Goal: Task Accomplishment & Management: Manage account settings

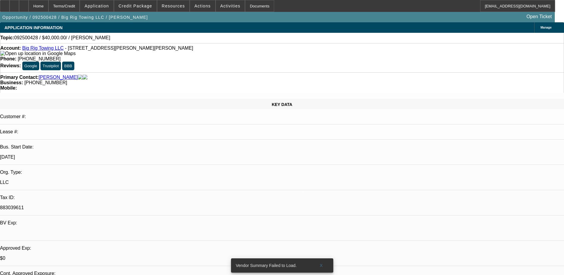
select select "0"
select select "2"
select select "0.1"
select select "4"
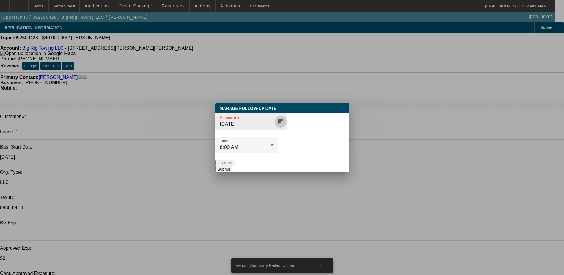
click at [273, 129] on span "Open calendar" at bounding box center [280, 121] width 14 height 14
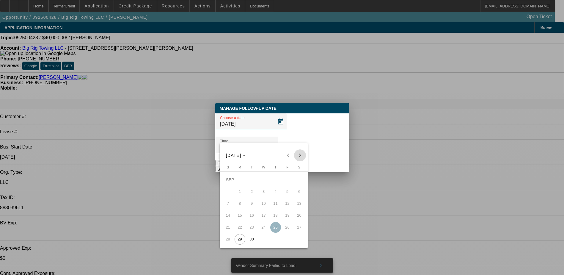
click at [298, 155] on span "Next month" at bounding box center [300, 155] width 12 height 12
click at [275, 176] on button "2" at bounding box center [276, 180] width 12 height 12
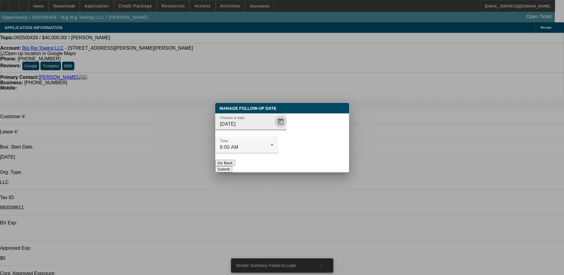
click at [273, 129] on span "Open calendar" at bounding box center [280, 121] width 14 height 14
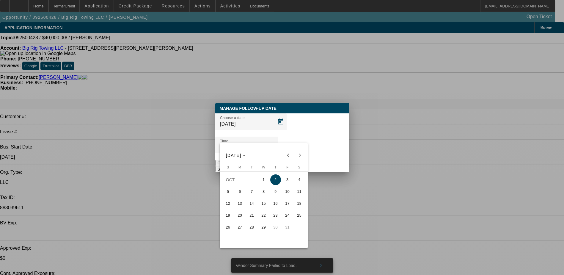
click at [260, 183] on span "1" at bounding box center [263, 179] width 11 height 11
type input "10/1/2025"
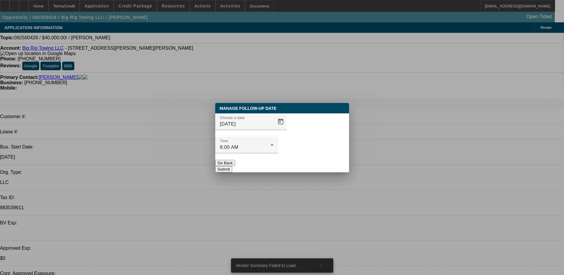
click at [232, 166] on button "Submit" at bounding box center [223, 169] width 17 height 6
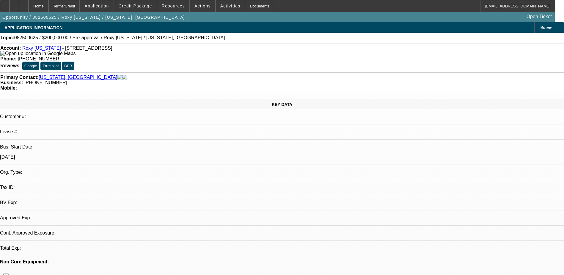
select select "0"
select select "2"
select select "0.1"
select select "1"
select select "2"
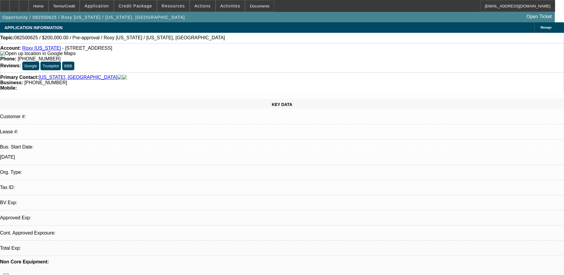
select select "4"
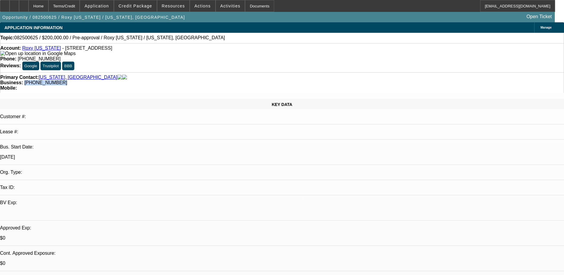
drag, startPoint x: 244, startPoint y: 66, endPoint x: 212, endPoint y: 69, distance: 31.9
click at [212, 72] on div "Primary Contact: Palau, Roxy Business: (808) 346-1260 Mobile:" at bounding box center [282, 82] width 564 height 21
copy span "(808) 346-1260"
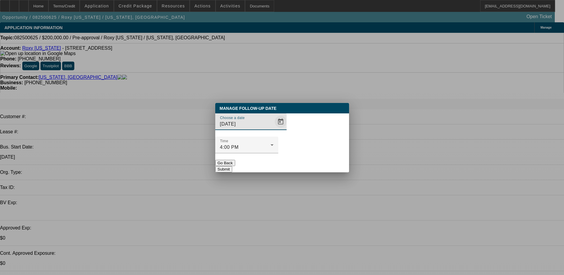
click at [273, 129] on span "Open calendar" at bounding box center [280, 121] width 14 height 14
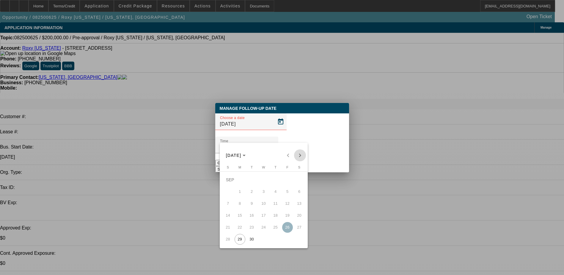
click at [297, 155] on span "Next month" at bounding box center [300, 155] width 12 height 12
drag, startPoint x: 263, startPoint y: 228, endPoint x: 298, endPoint y: 174, distance: 64.8
click at [264, 227] on span "29" at bounding box center [263, 227] width 11 height 11
type input "10/29/2025"
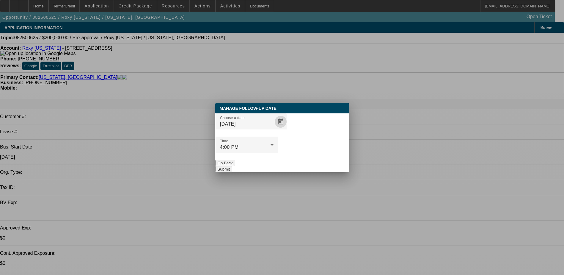
click at [232, 166] on button "Submit" at bounding box center [223, 169] width 17 height 6
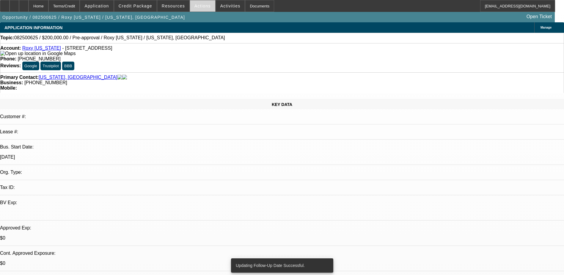
click at [201, 8] on span "Actions" at bounding box center [202, 6] width 16 height 5
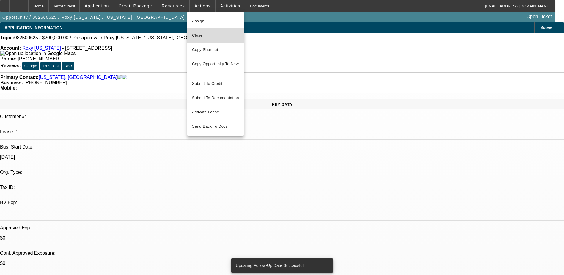
click at [209, 35] on span "Close" at bounding box center [215, 35] width 47 height 7
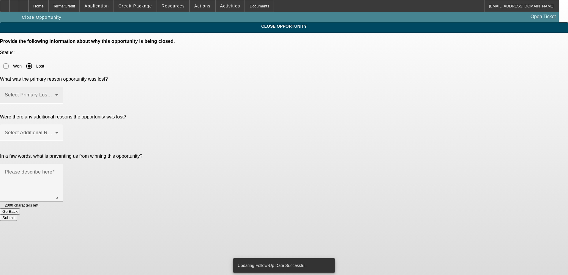
click at [55, 94] on span at bounding box center [30, 97] width 51 height 7
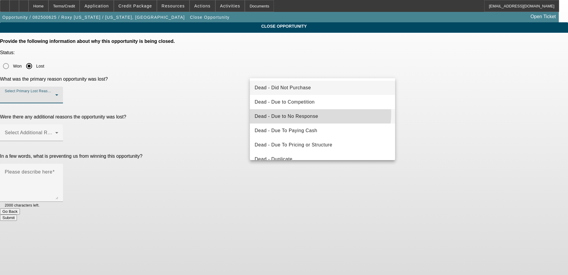
click at [306, 113] on span "Dead - Due to No Response" at bounding box center [287, 116] width 64 height 7
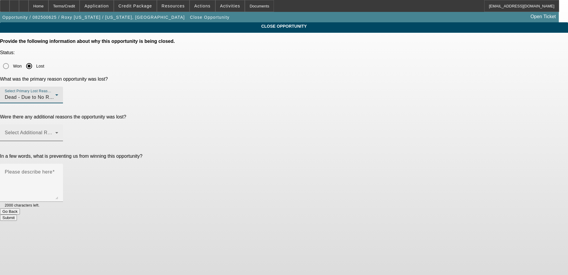
click at [55, 131] on span at bounding box center [30, 134] width 51 height 7
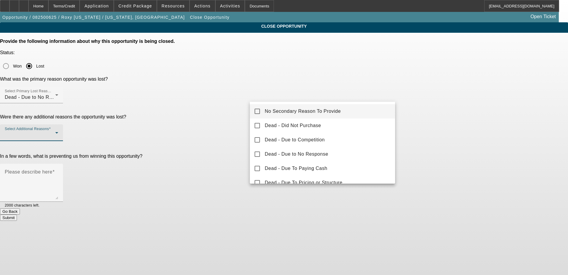
click at [313, 108] on span "No Secondary Reason To Provide" at bounding box center [303, 111] width 76 height 7
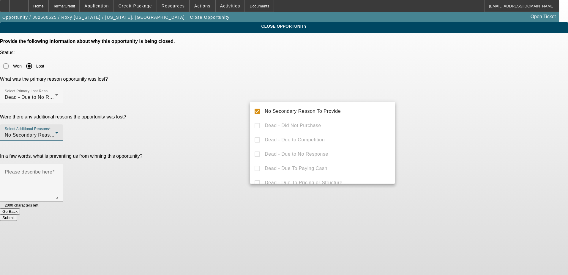
click at [443, 119] on div at bounding box center [284, 137] width 568 height 275
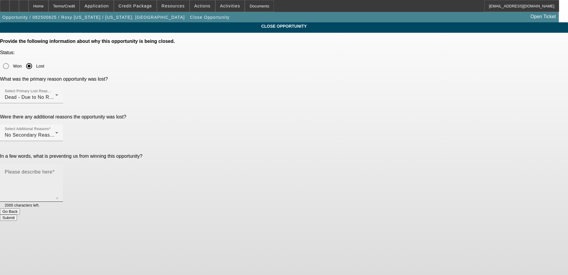
click at [58, 171] on textarea "Please describe here" at bounding box center [31, 185] width 53 height 29
type textarea "no response"
click at [17, 214] on button "Submit" at bounding box center [8, 217] width 17 height 6
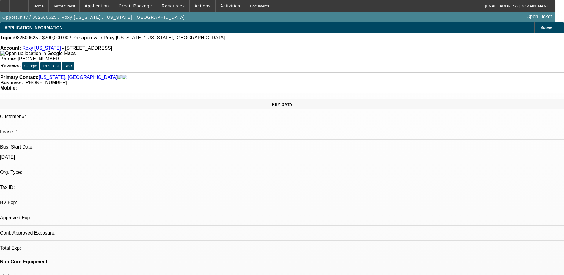
select select "0"
select select "2"
select select "0.1"
select select "4"
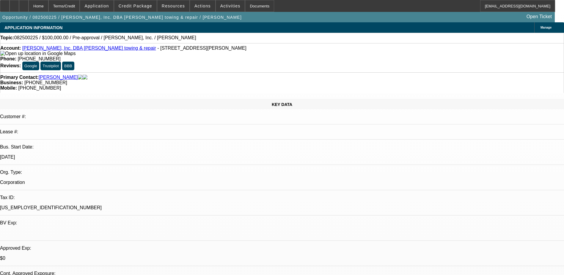
select select "0"
select select "2"
select select "0.1"
select select "4"
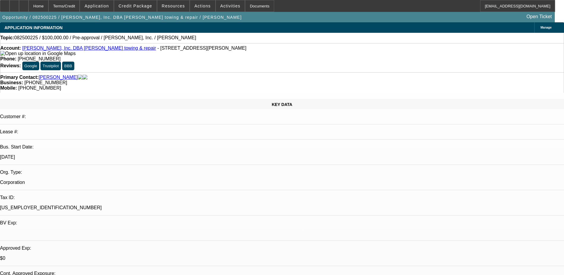
radio input "true"
type textarea "lvm wc"
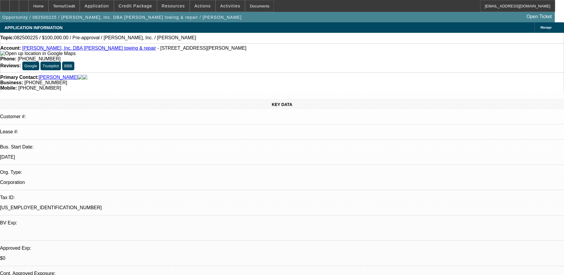
radio input "true"
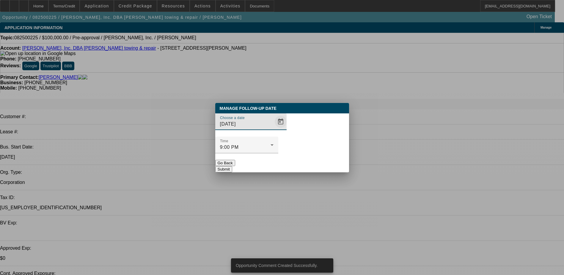
click at [273, 129] on span "Open calendar" at bounding box center [280, 121] width 14 height 14
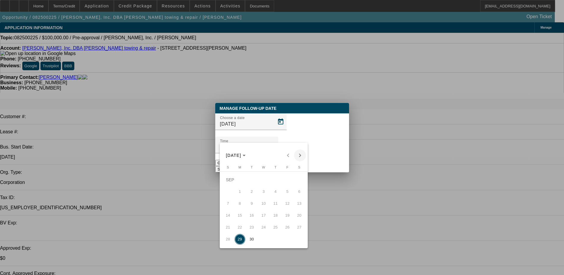
click at [300, 154] on span "Next month" at bounding box center [300, 155] width 12 height 12
click at [272, 183] on span "2" at bounding box center [275, 179] width 11 height 11
type input "10/2/2025"
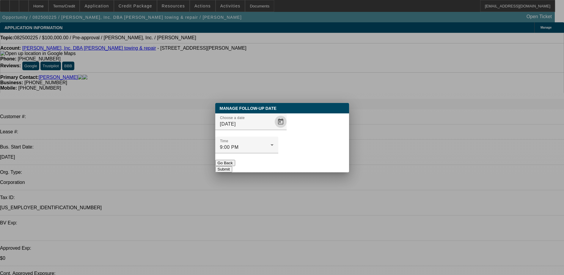
click at [232, 166] on button "Submit" at bounding box center [223, 169] width 17 height 6
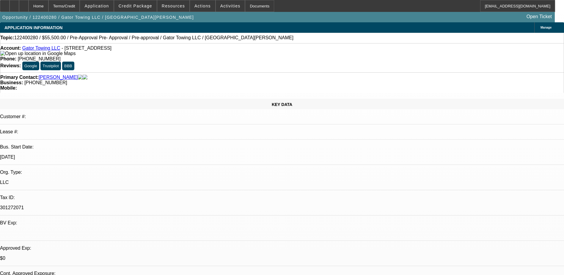
select select "0"
select select "0.1"
select select "0"
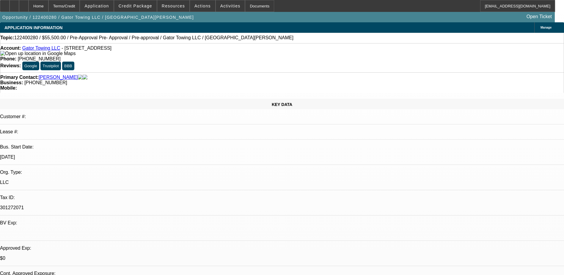
select select "0.1"
select select "0"
select select "0.1"
select select "0"
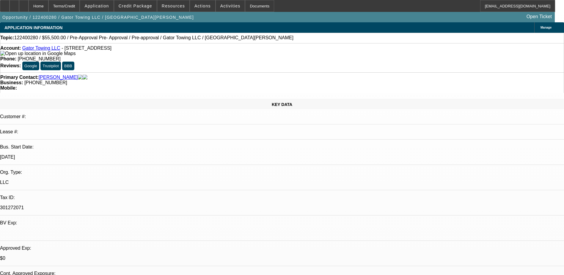
select select "0"
select select "0.1"
select select "1"
select select "2"
select select "4"
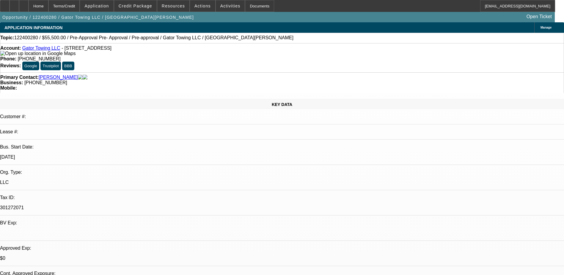
select select "1"
select select "2"
select select "4"
select select "1"
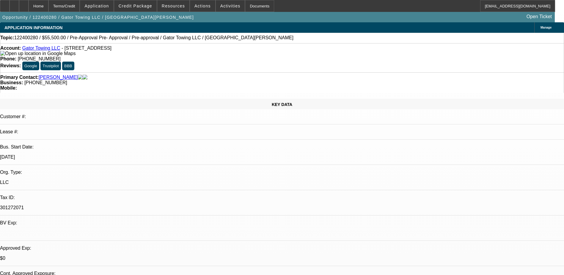
select select "4"
select select "1"
select select "4"
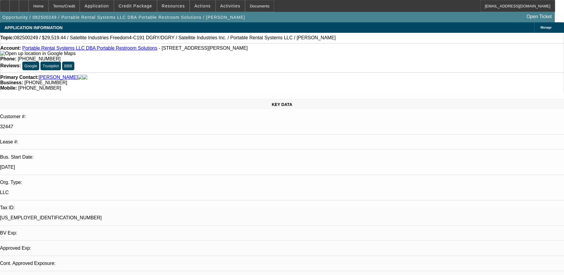
select select "0.15"
select select "2"
select select "0"
select select "6"
